Goal: Task Accomplishment & Management: Manage account settings

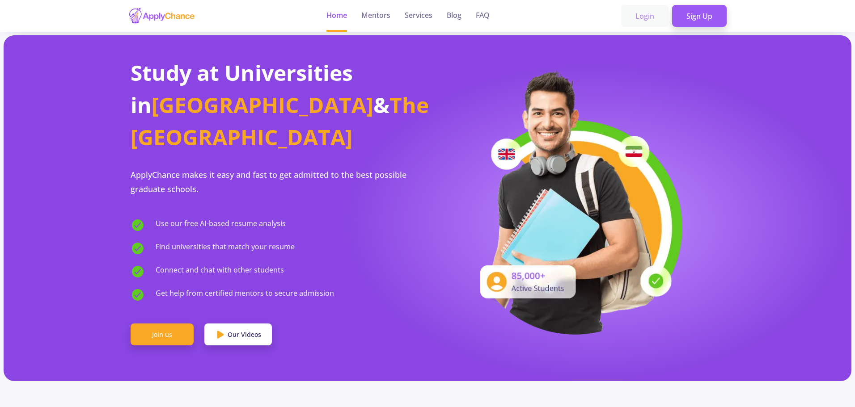
click at [647, 18] on link "Login" at bounding box center [644, 16] width 47 height 22
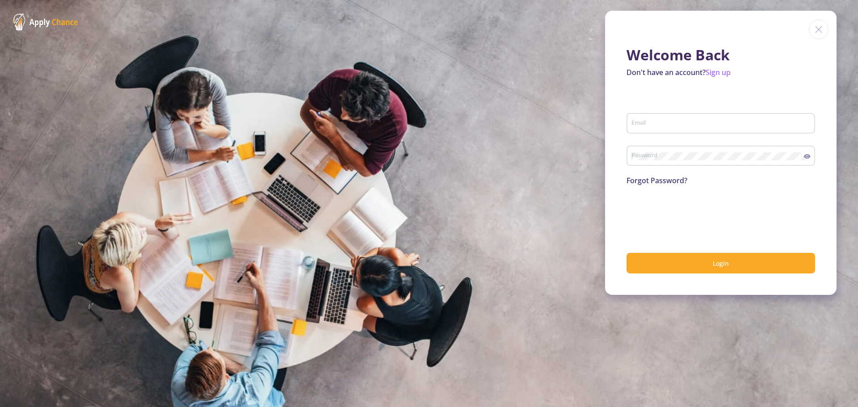
click at [639, 118] on div "Email" at bounding box center [721, 121] width 180 height 23
click at [659, 124] on input "Email" at bounding box center [722, 124] width 182 height 8
type input "[EMAIL_ADDRESS][DOMAIN_NAME]"
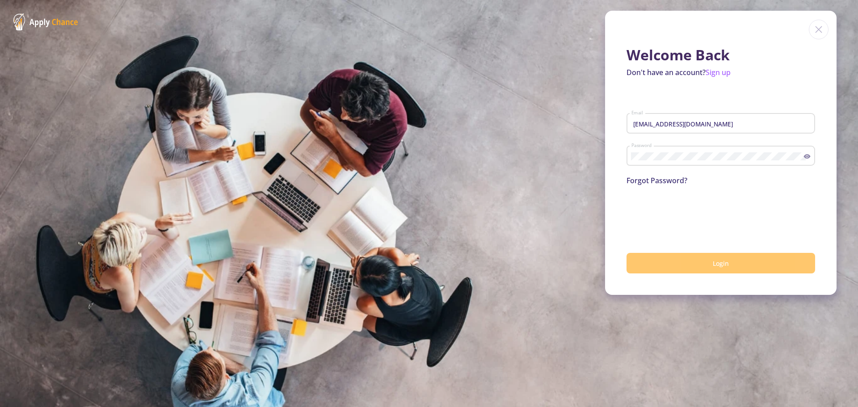
click at [690, 267] on button "Login" at bounding box center [721, 263] width 189 height 21
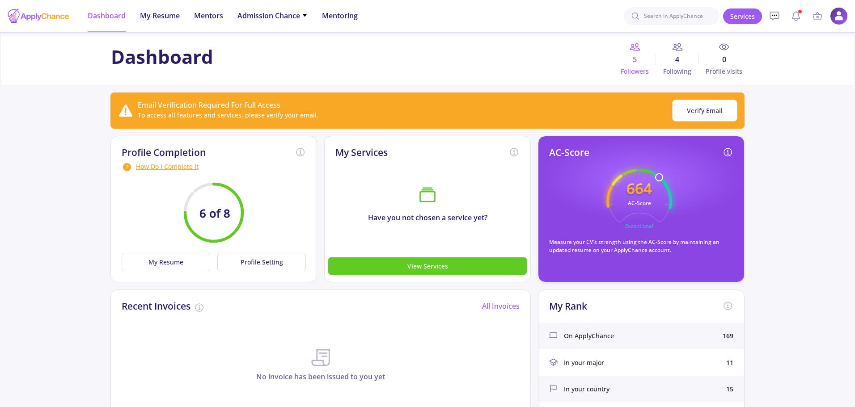
click at [635, 70] on span "Followers" at bounding box center [634, 71] width 42 height 9
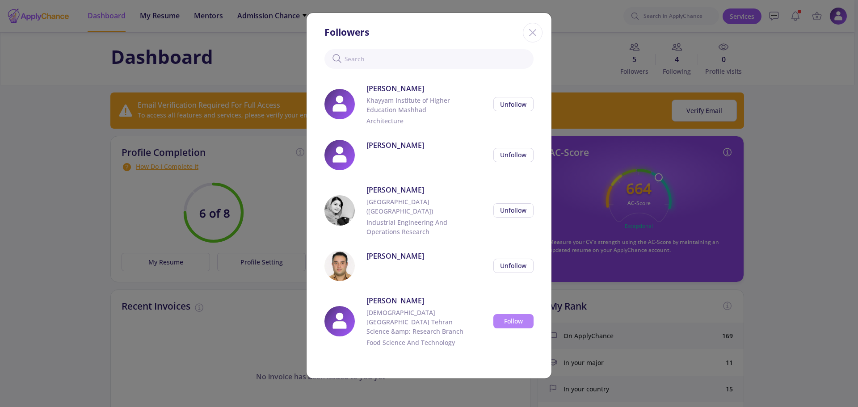
click at [526, 318] on button "Follow" at bounding box center [514, 321] width 40 height 14
click at [531, 34] on icon "Close" at bounding box center [533, 32] width 14 height 14
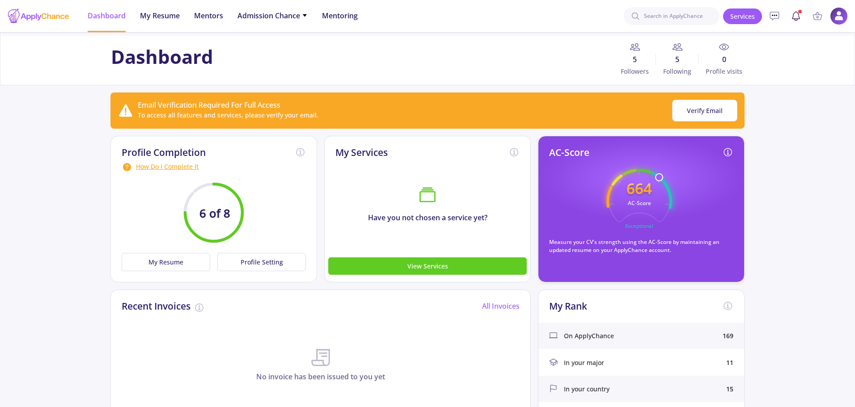
click at [793, 21] on icon at bounding box center [795, 16] width 11 height 11
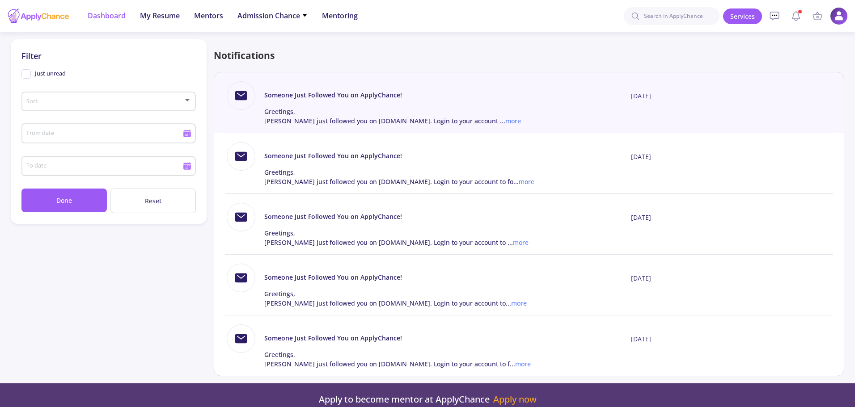
click at [101, 18] on span "Dashboard" at bounding box center [107, 15] width 38 height 11
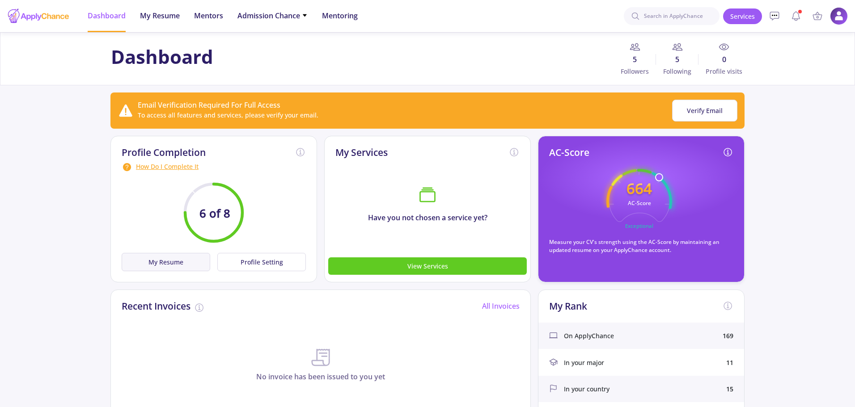
click at [193, 268] on button "My Resume" at bounding box center [166, 262] width 89 height 18
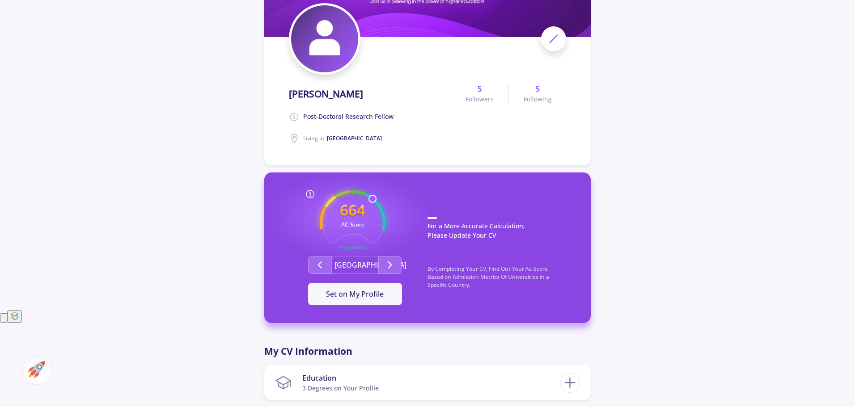
scroll to position [268, 0]
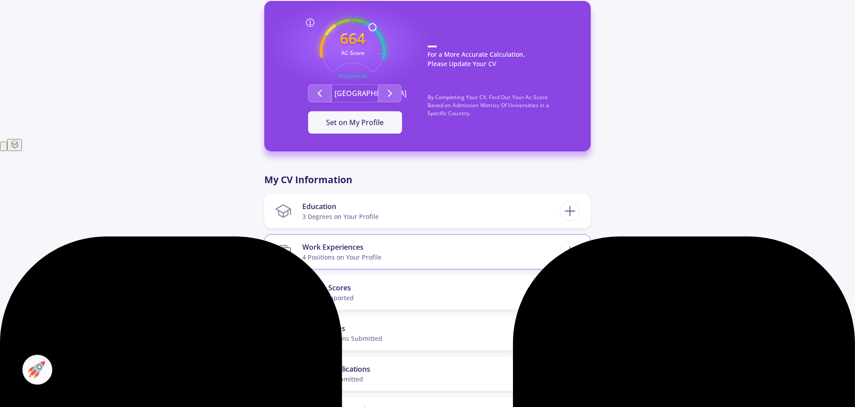
click at [388, 249] on section "Work Experiences 4 Positions on Your Profile" at bounding box center [417, 251] width 285 height 27
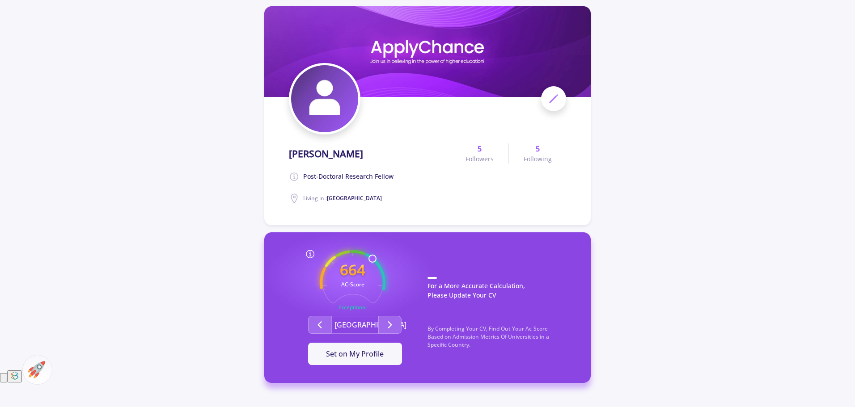
scroll to position [0, 0]
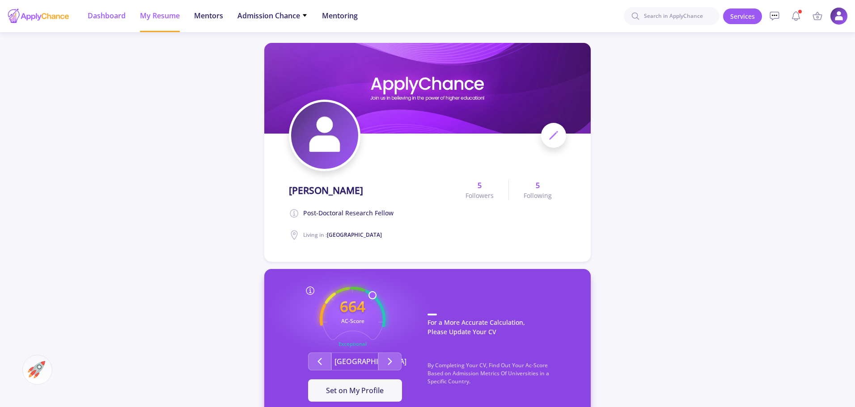
click at [106, 20] on span "Dashboard" at bounding box center [107, 15] width 38 height 11
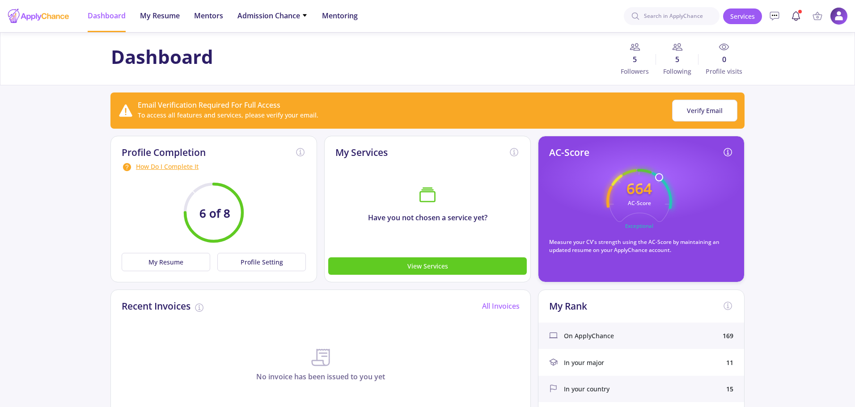
click at [797, 13] on icon at bounding box center [796, 15] width 8 height 7
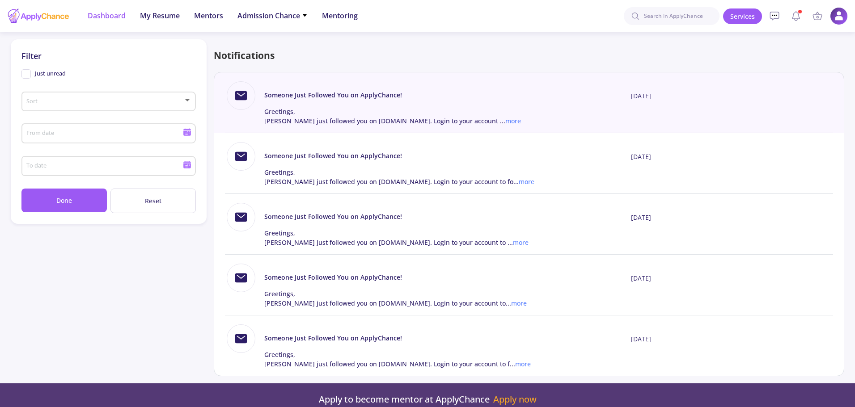
click at [119, 14] on span "Dashboard" at bounding box center [107, 15] width 38 height 11
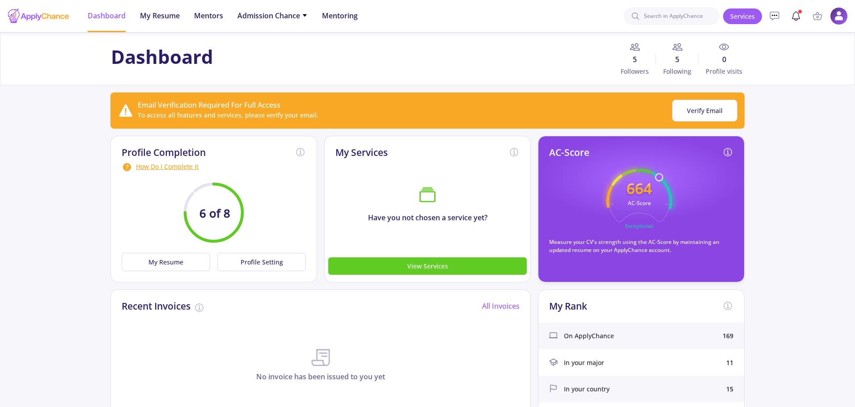
click at [798, 19] on icon at bounding box center [795, 16] width 11 height 11
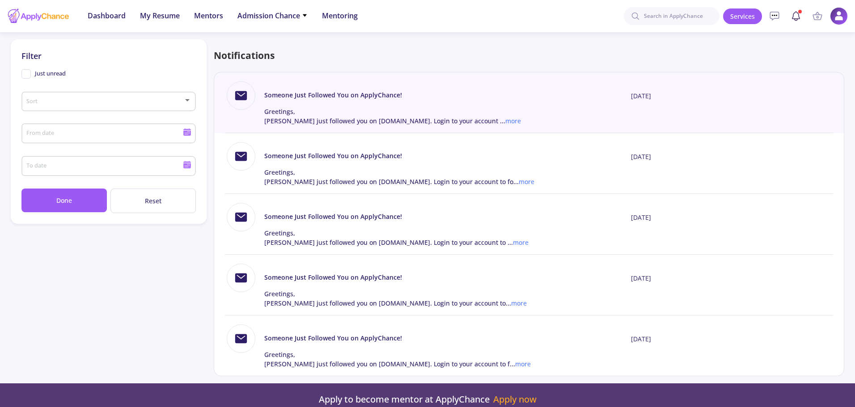
click at [798, 19] on icon at bounding box center [795, 16] width 11 height 11
click at [98, 15] on span "Dashboard" at bounding box center [107, 15] width 38 height 11
